Goal: Book appointment/travel/reservation

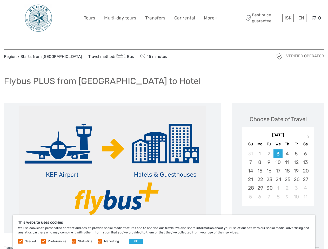
click at [210, 18] on link "More" at bounding box center [210, 18] width 13 height 8
click at [216, 18] on icon at bounding box center [215, 18] width 3 height 4
click at [287, 18] on span "ISK" at bounding box center [287, 17] width 7 height 5
click at [301, 18] on div "EN English Español Deutsch" at bounding box center [301, 18] width 10 height 9
click at [316, 18] on div "0 Items Total 0 ISK Checkout The shopping cart is empty." at bounding box center [316, 18] width 15 height 9
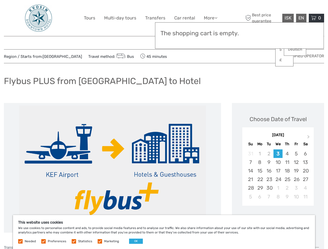
click at [112, 168] on img at bounding box center [112, 168] width 187 height 125
click at [309, 138] on button "Next Month" at bounding box center [309, 138] width 8 height 8
click at [250, 154] on div "28" at bounding box center [250, 153] width 9 height 9
click at [259, 154] on div "1" at bounding box center [259, 153] width 9 height 9
click at [269, 154] on div "2" at bounding box center [268, 153] width 9 height 9
